Goal: Task Accomplishment & Management: Manage account settings

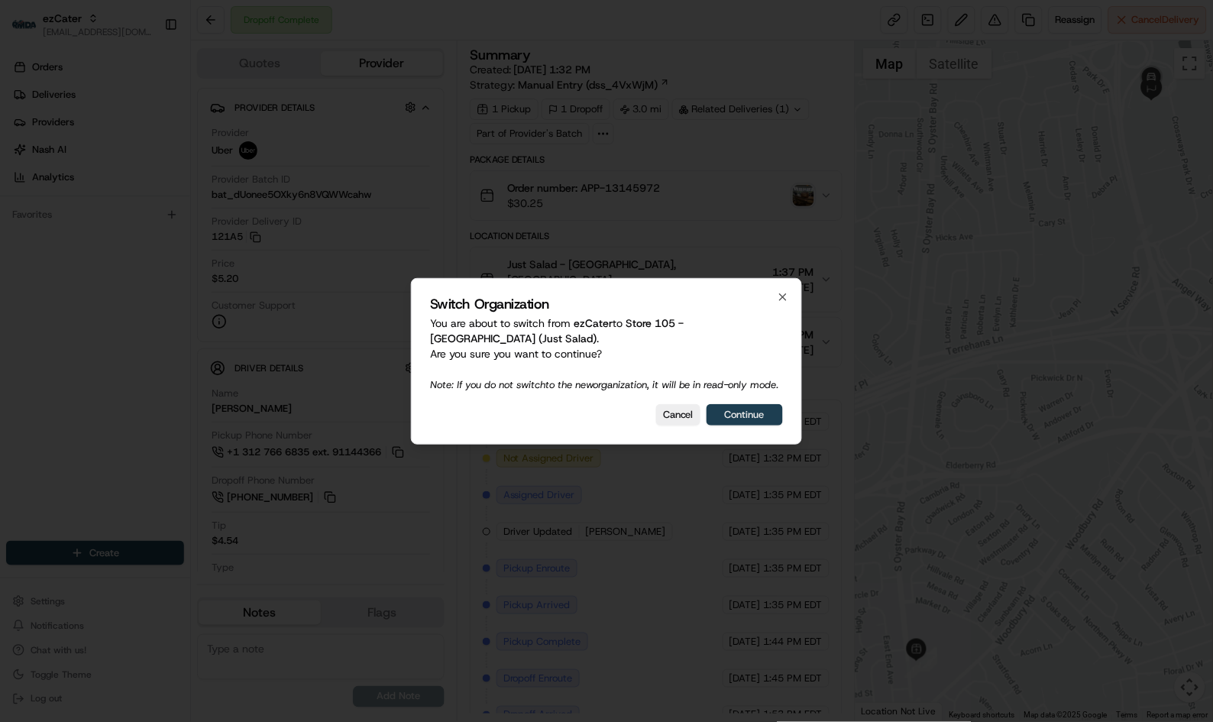
click at [735, 418] on button "Continue" at bounding box center [744, 414] width 76 height 21
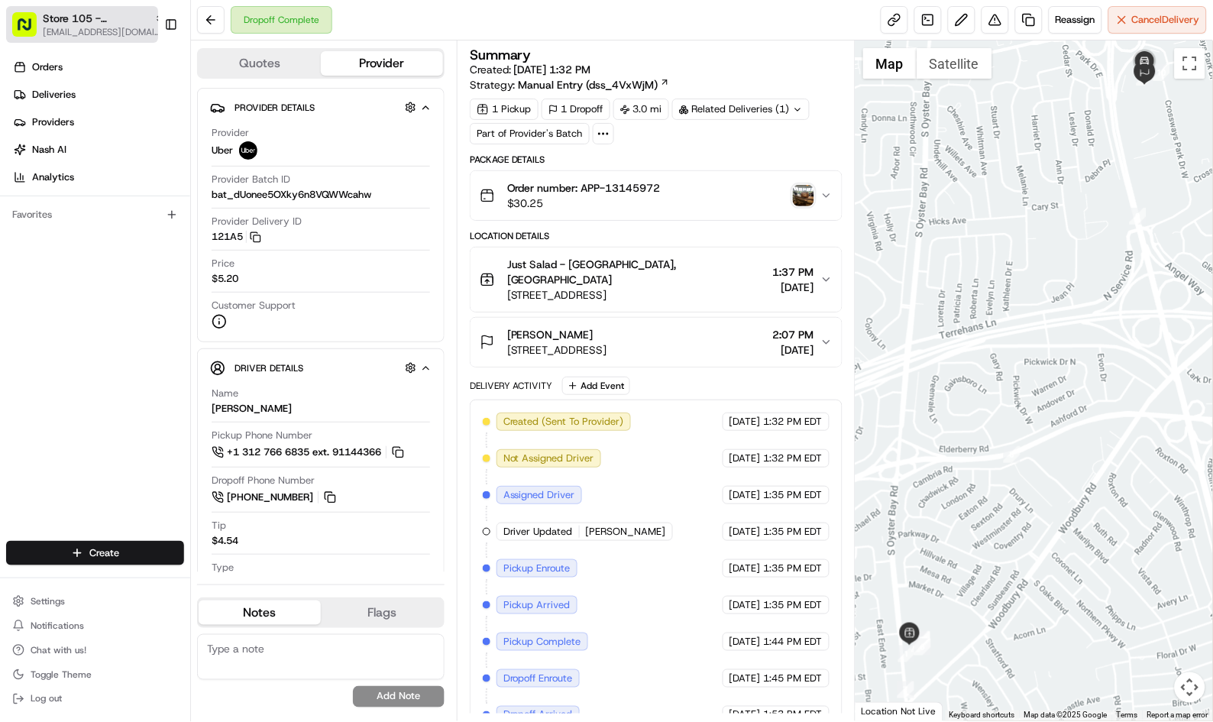
click at [102, 11] on span "Store 105 - [GEOGRAPHIC_DATA] (Just Salad)" at bounding box center [95, 18] width 105 height 15
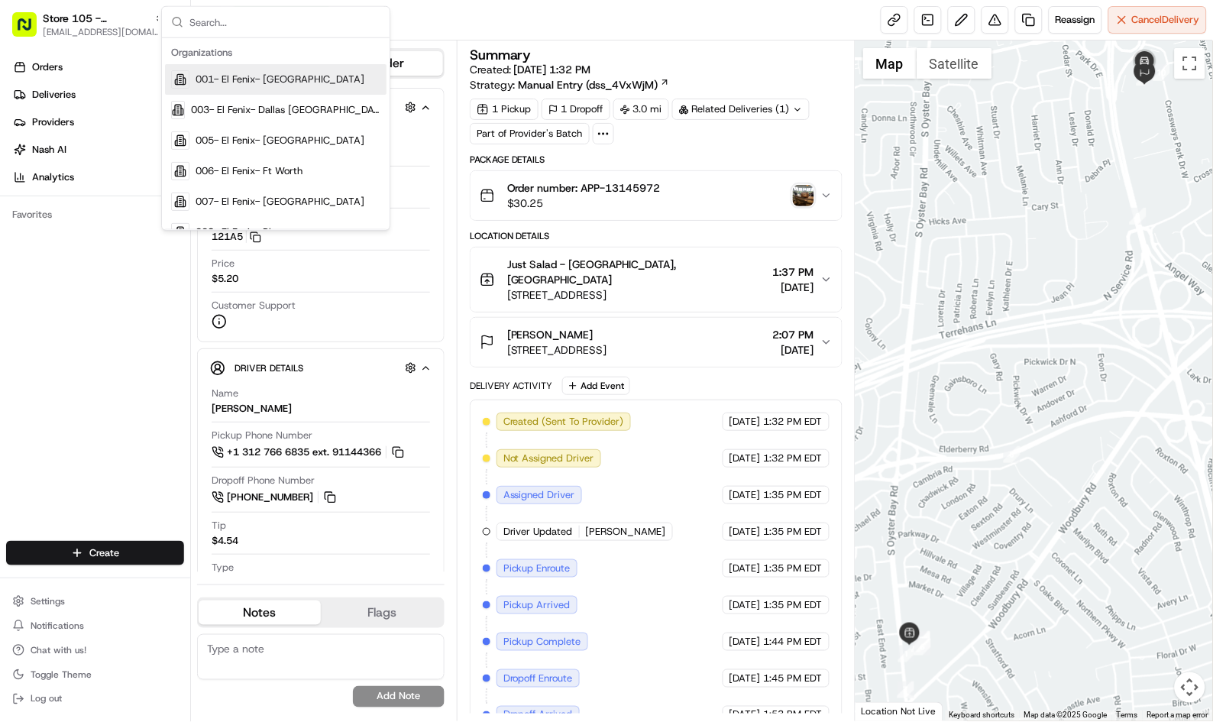
click at [622, 20] on div "Dropoff Complete Reassign Cancel Delivery" at bounding box center [702, 20] width 1022 height 40
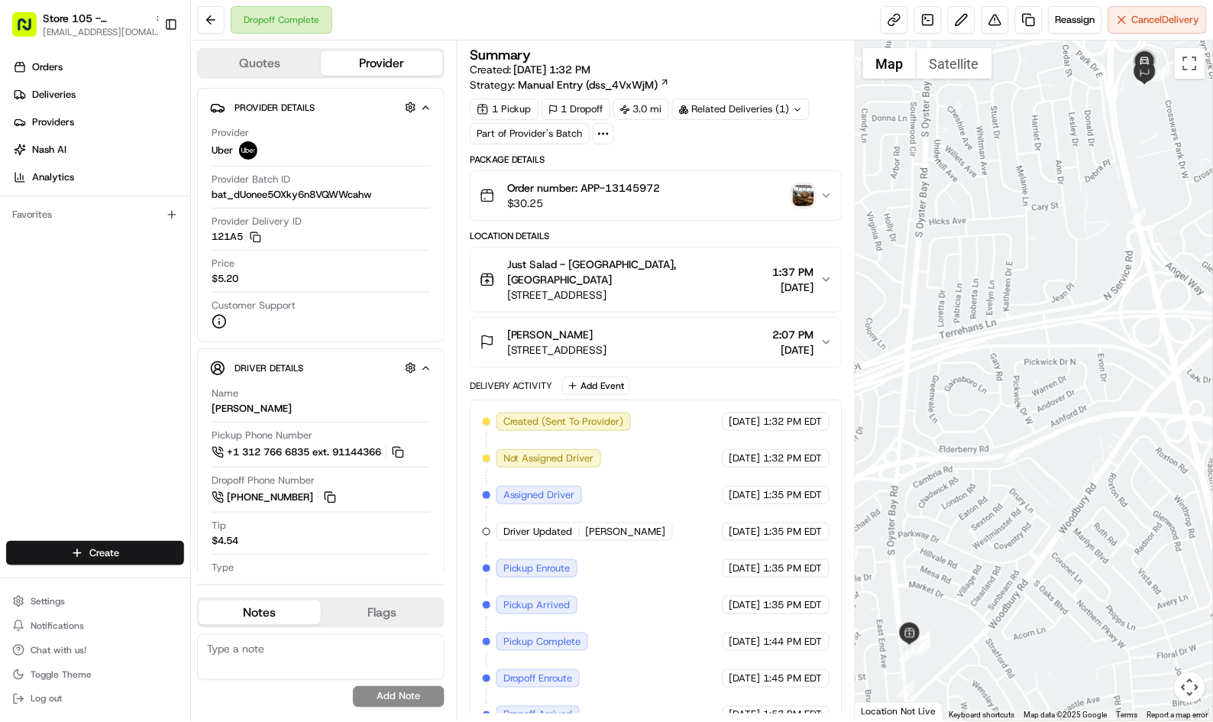
click at [611, 28] on div "Dropoff Complete Reassign Cancel Delivery" at bounding box center [702, 20] width 1022 height 40
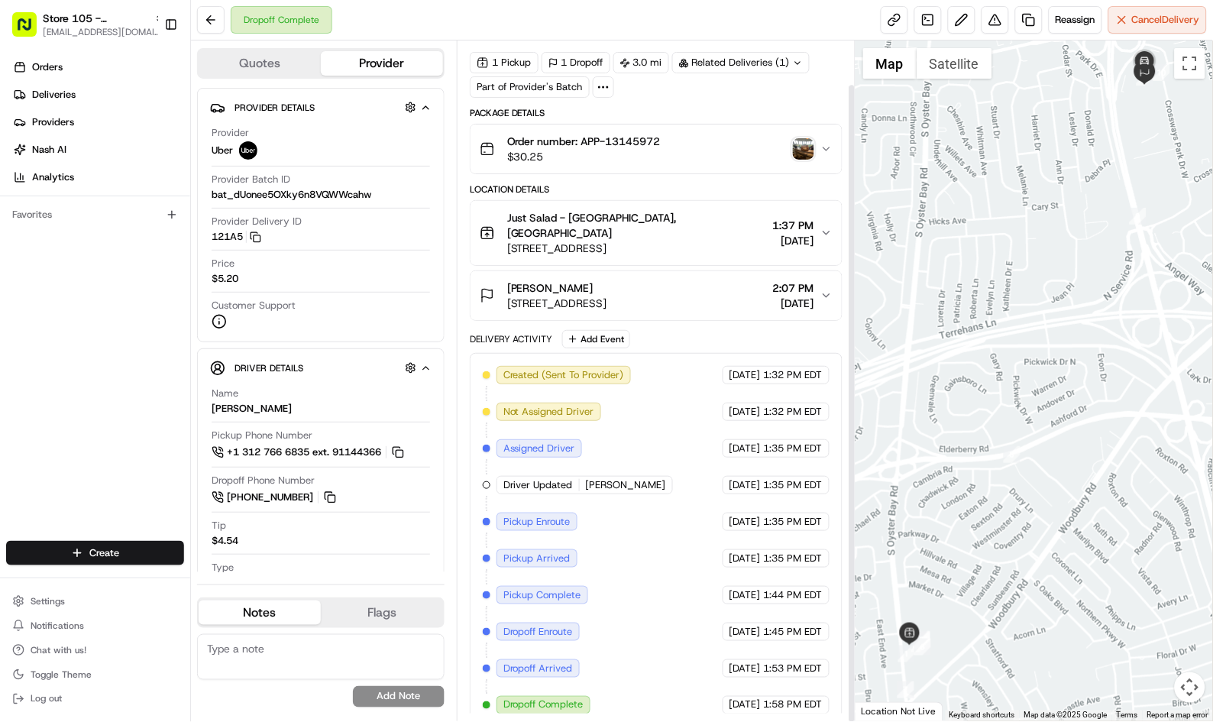
scroll to position [47, 0]
click at [209, 24] on button at bounding box center [210, 19] width 27 height 27
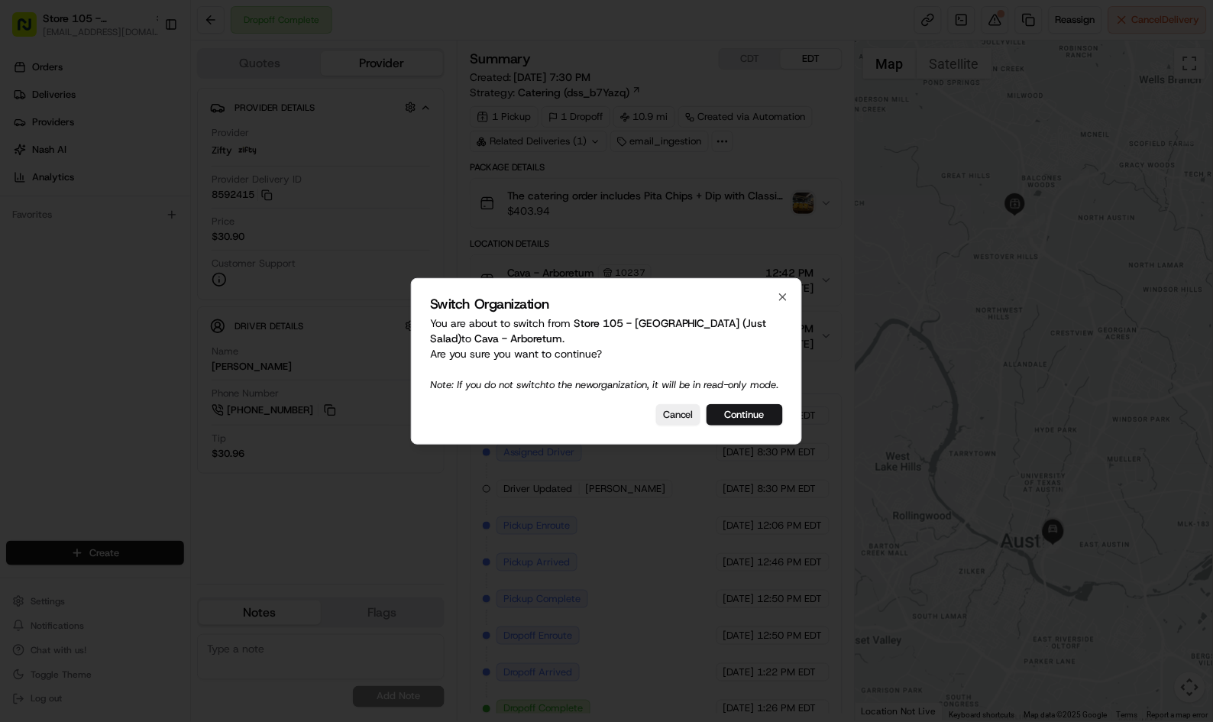
drag, startPoint x: 732, startPoint y: 421, endPoint x: 735, endPoint y: 443, distance: 22.4
click at [732, 421] on button "Continue" at bounding box center [744, 414] width 76 height 21
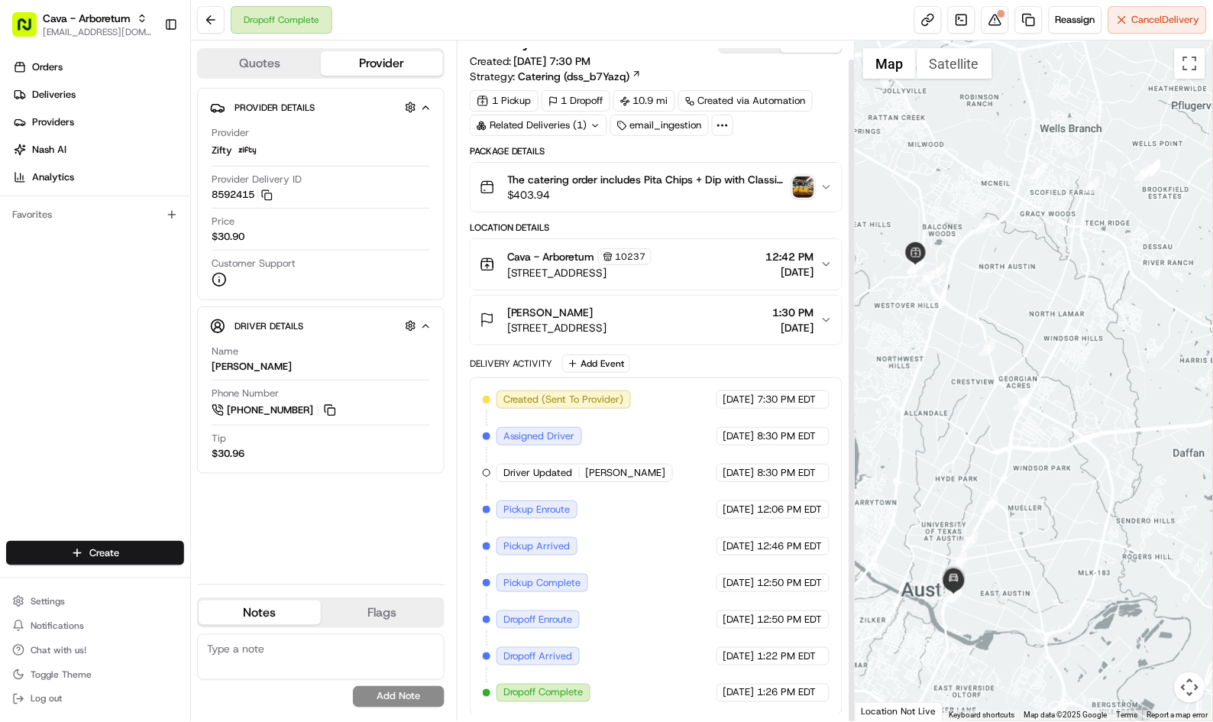
scroll to position [20, 0]
